Goal: Task Accomplishment & Management: Manage account settings

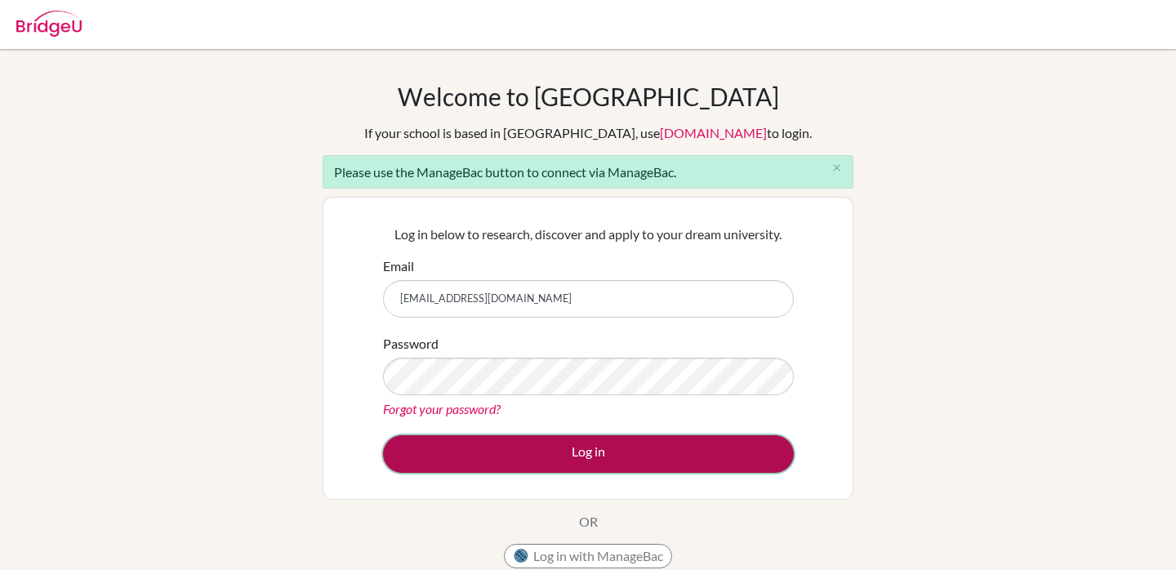
click at [620, 448] on button "Log in" at bounding box center [588, 454] width 411 height 38
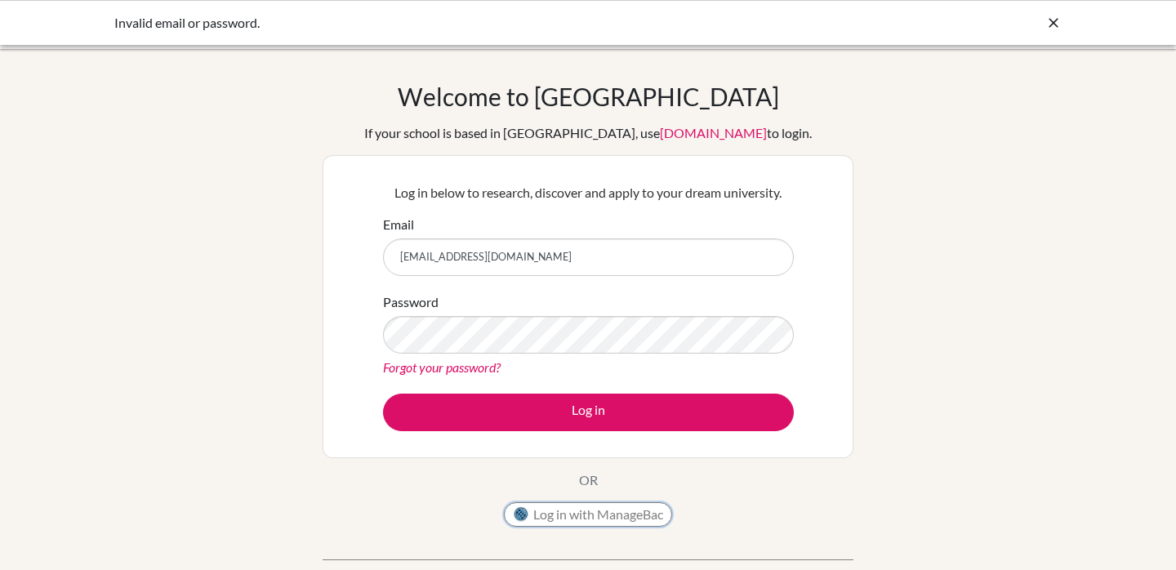
click at [550, 518] on button "Log in with ManageBac" at bounding box center [588, 514] width 168 height 25
